Goal: Information Seeking & Learning: Learn about a topic

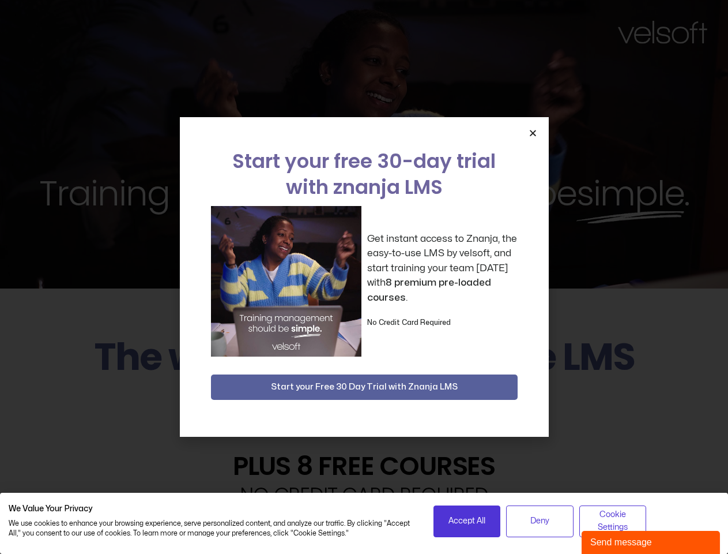
click at [364, 277] on div "Get instant access to Znanja, the easy-to-use LMS by velsoft, and start trainin…" at bounding box center [364, 281] width 307 height 151
click at [533, 133] on icon "Close" at bounding box center [533, 133] width 9 height 9
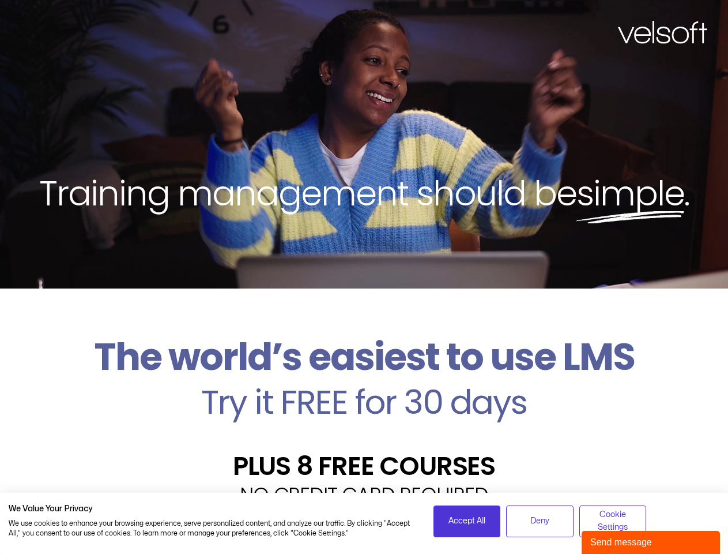
click at [365, 387] on h2 "Try it FREE for 30 days" at bounding box center [364, 401] width 711 height 33
click at [467, 521] on span "Accept All" at bounding box center [467, 520] width 37 height 13
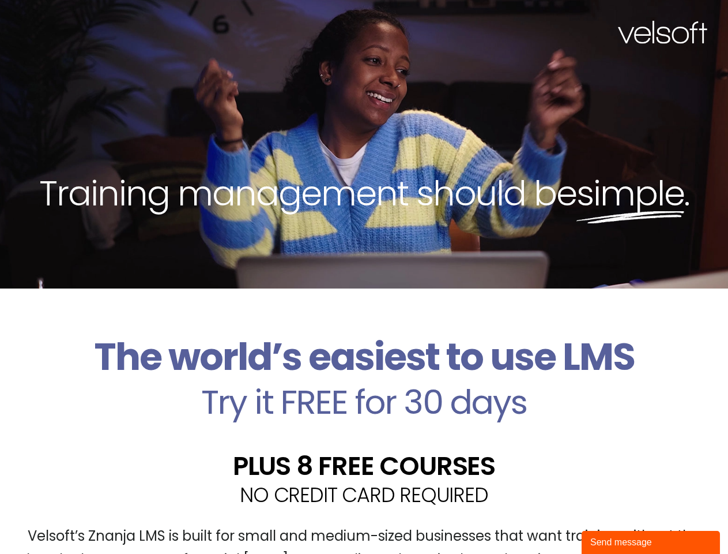
click at [540, 521] on div "Velsoft’s Znanja LMS is built for small and medium-sized businesses that want t…" at bounding box center [364, 552] width 711 height 84
click at [613, 521] on div "Velsoft’s Znanja LMS is built for small and medium-sized businesses that want t…" at bounding box center [364, 552] width 711 height 84
click at [651, 542] on div "Send message" at bounding box center [651, 542] width 121 height 14
